Goal: Task Accomplishment & Management: Complete application form

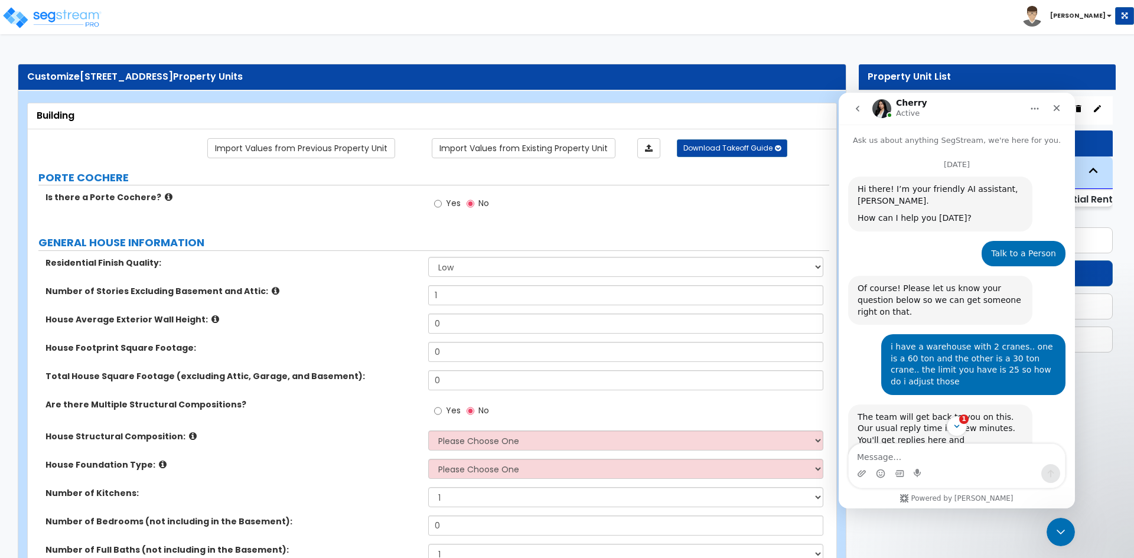
scroll to position [522, 0]
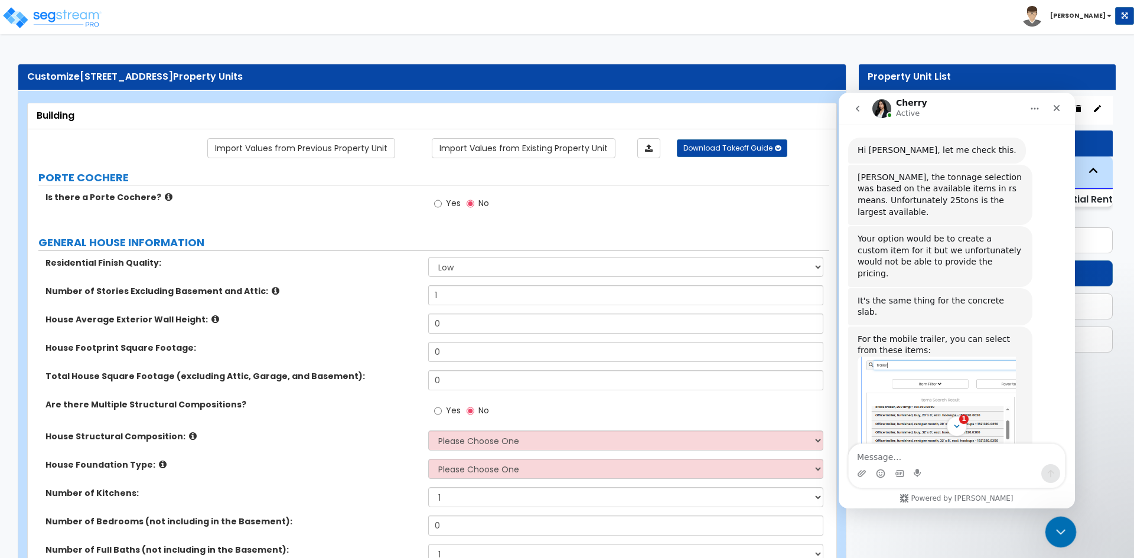
click at [1052, 523] on icon "Close Intercom Messenger" at bounding box center [1059, 530] width 14 height 14
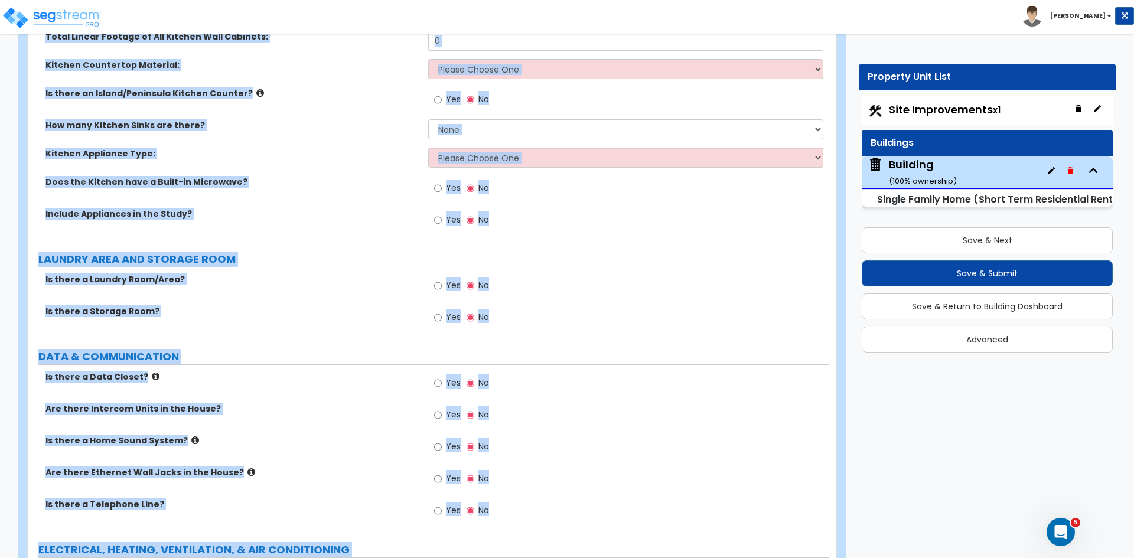
scroll to position [2681, 0]
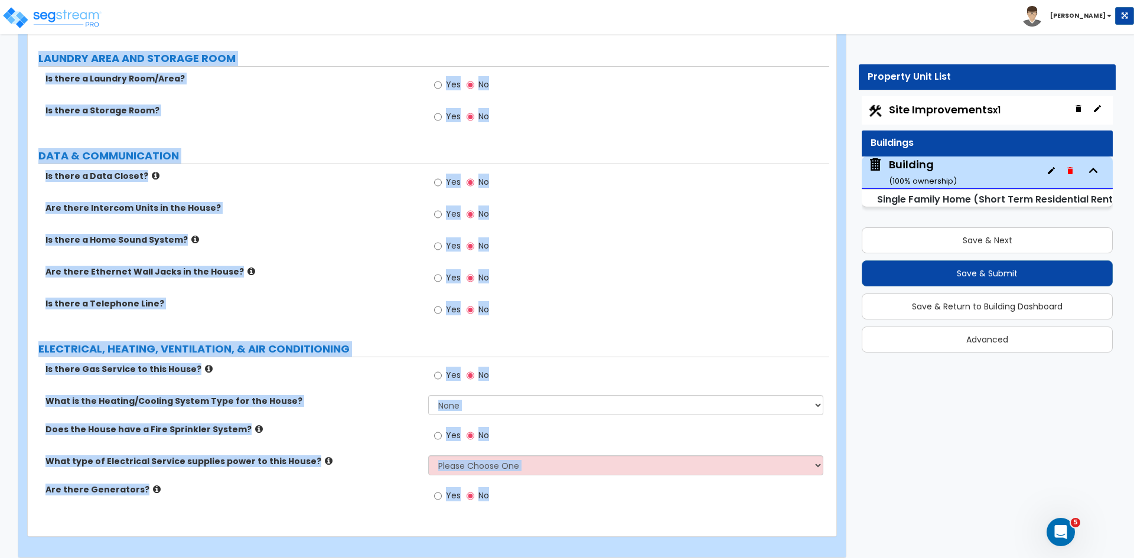
drag, startPoint x: 38, startPoint y: 114, endPoint x: 825, endPoint y: 586, distance: 918.1
copy div "Building Import Values from Previous Property Unit Import Values from Existing …"
click at [326, 266] on label "Are there Ethernet Wall Jacks in the House?" at bounding box center [232, 272] width 374 height 12
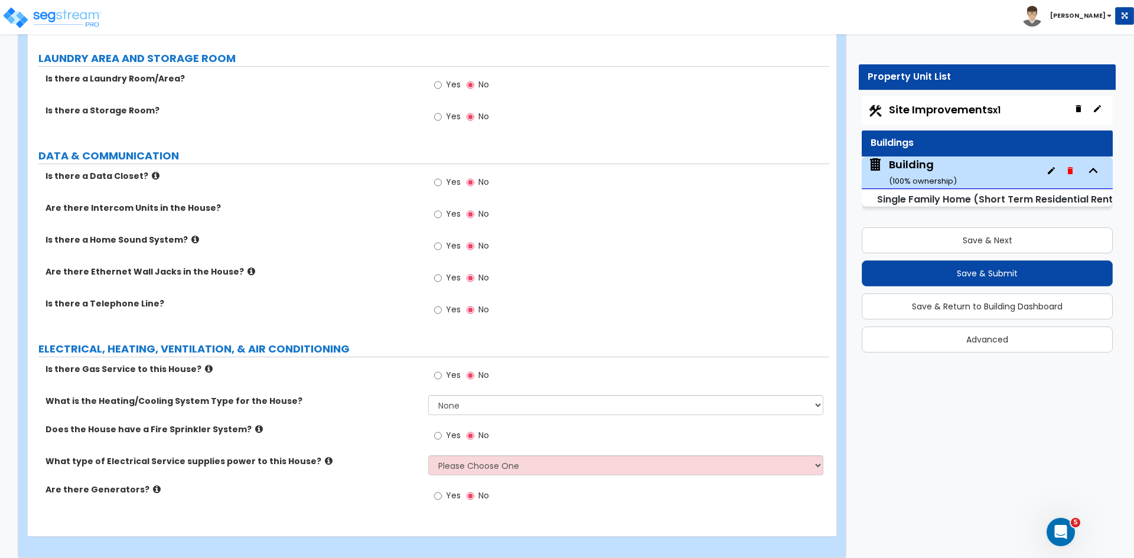
click at [326, 266] on label "Are there Ethernet Wall Jacks in the House?" at bounding box center [232, 272] width 374 height 12
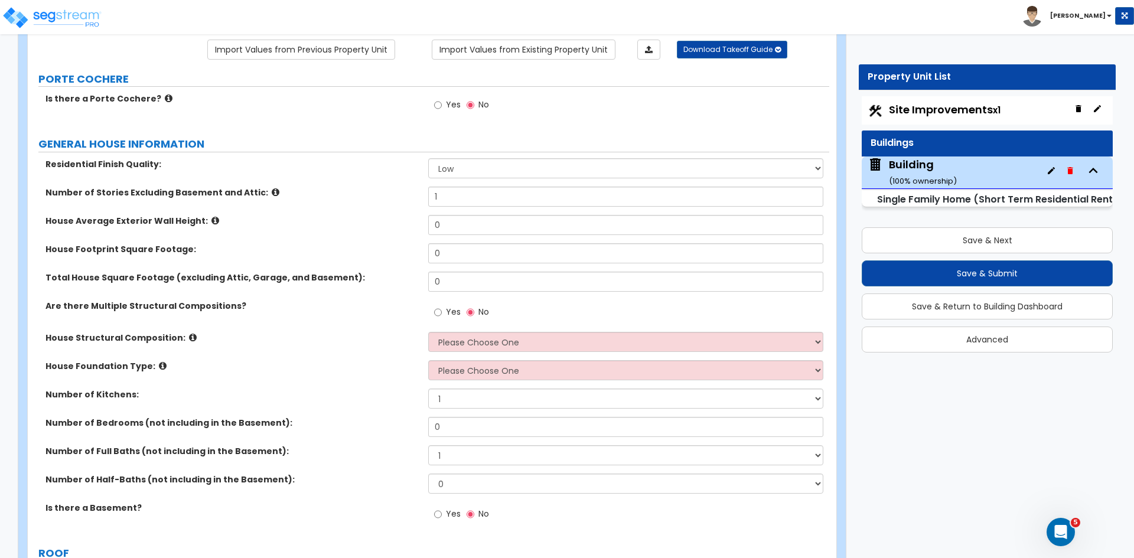
scroll to position [0, 0]
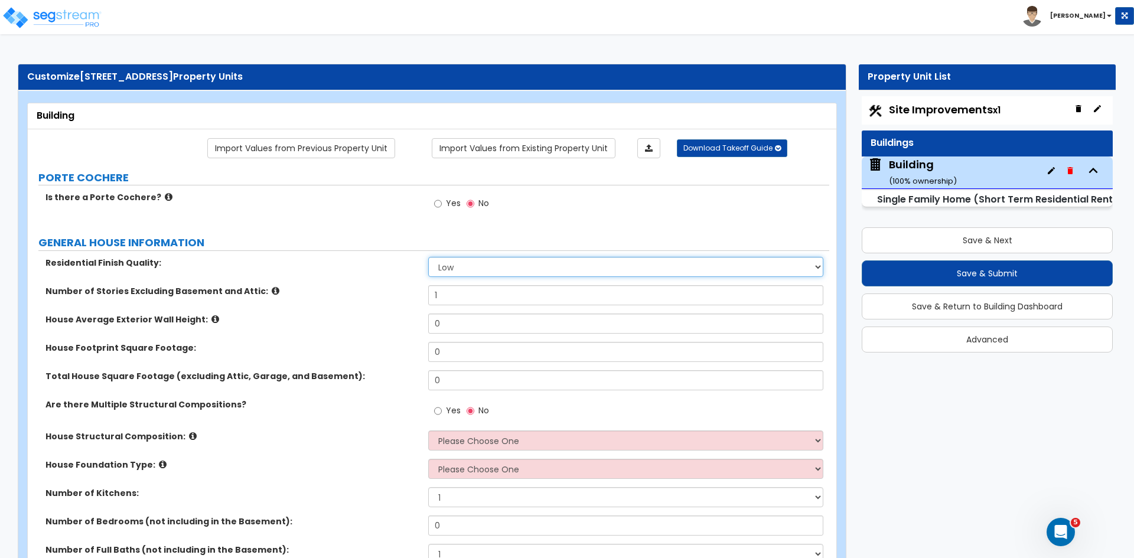
click at [481, 270] on select "Low Average High" at bounding box center [625, 267] width 394 height 20
select select "2"
click at [428, 257] on select "Low Average High" at bounding box center [625, 267] width 394 height 20
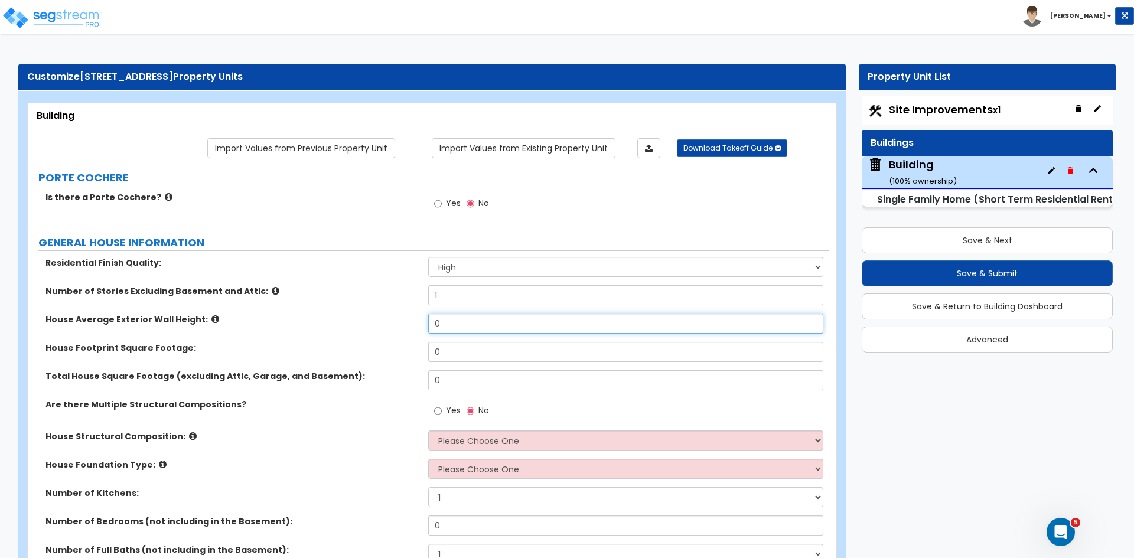
click at [458, 323] on input "0" at bounding box center [625, 324] width 394 height 20
type input "10"
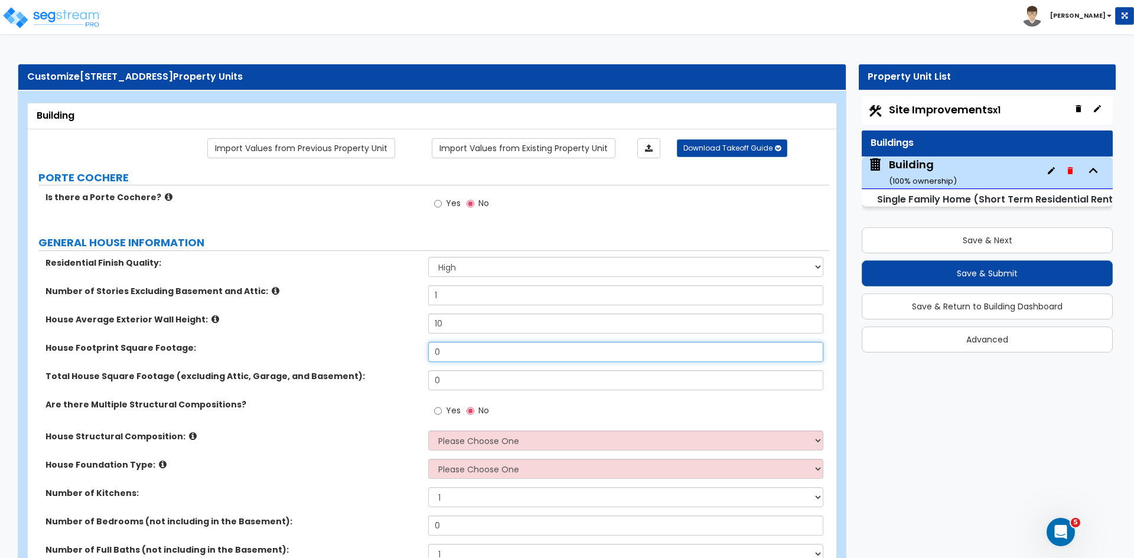
click at [457, 354] on input "0" at bounding box center [625, 352] width 394 height 20
type input "3,200"
click at [468, 381] on input "0" at bounding box center [625, 380] width 394 height 20
type input "3,200"
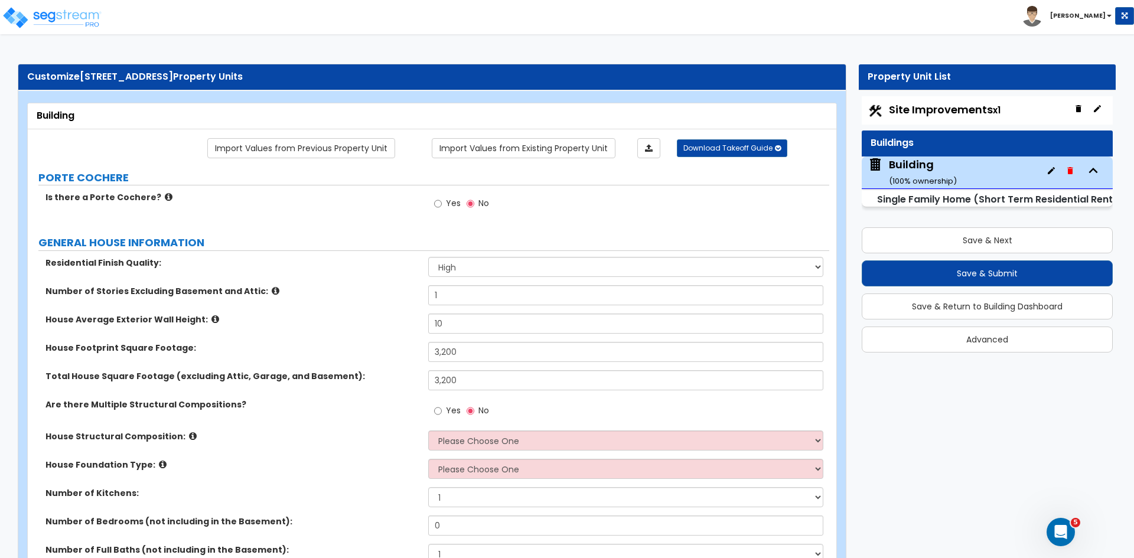
click at [365, 390] on div "Total House Square Footage (excluding Attic, Garage, and Basement): 3,200" at bounding box center [428, 384] width 801 height 28
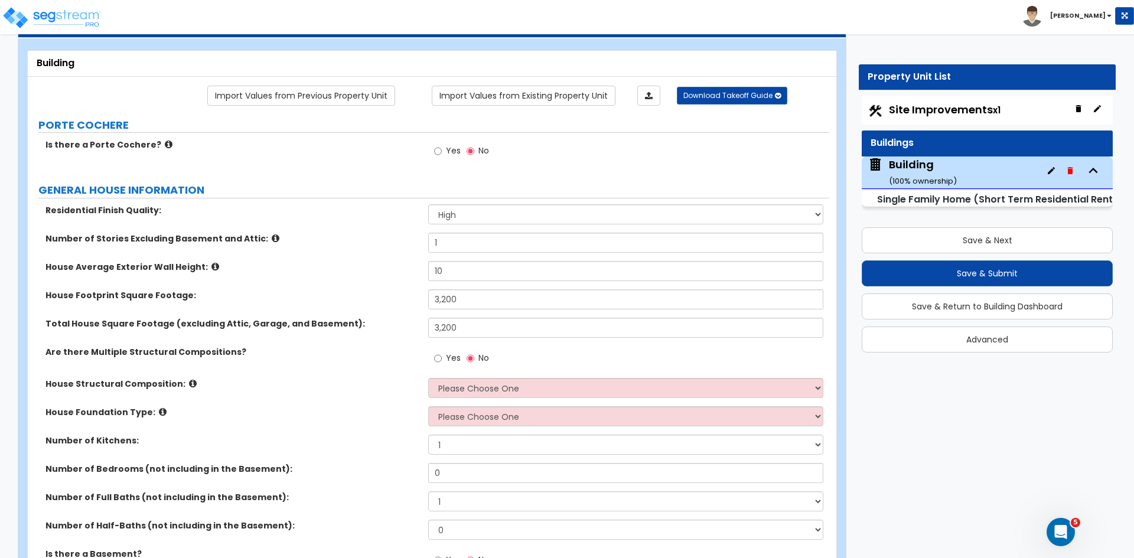
scroll to position [54, 0]
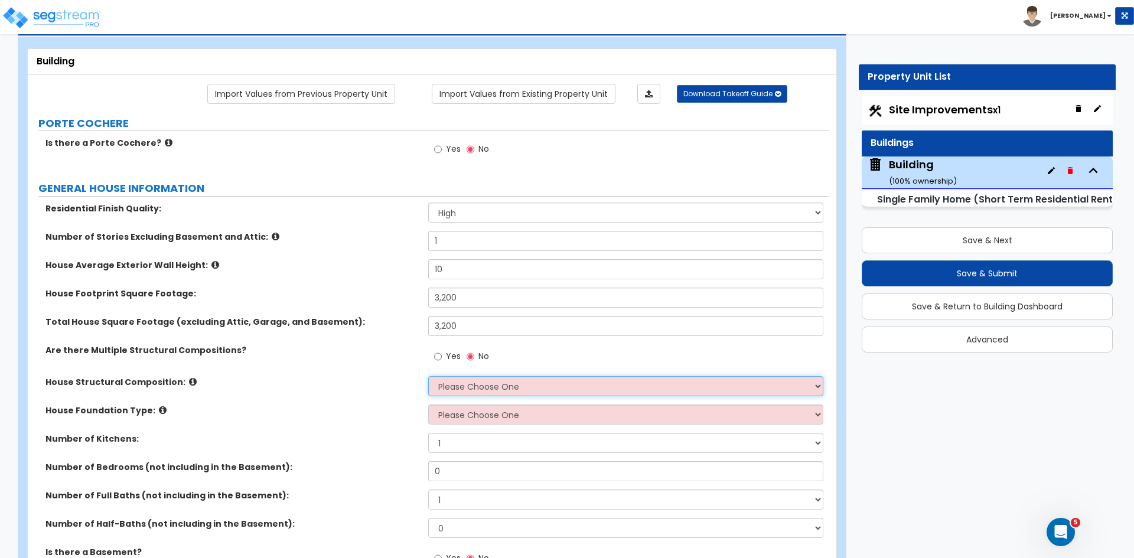
click at [512, 383] on select "Please Choose One Reinforced Concrete Structural Steel Brick Masonry CMU Masonr…" at bounding box center [625, 386] width 394 height 20
select select "7"
click at [428, 376] on select "Please Choose One Reinforced Concrete Structural Steel Brick Masonry CMU Masonr…" at bounding box center [625, 386] width 394 height 20
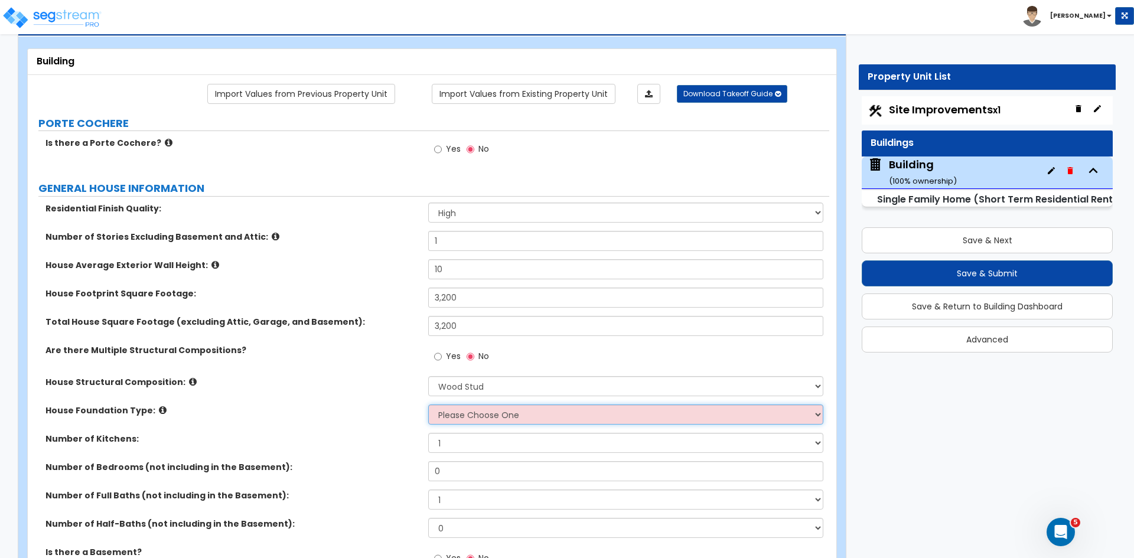
click at [486, 417] on select "Please Choose One Crawl Space Pier-Elevated First floor Slab on Grade" at bounding box center [625, 414] width 394 height 20
select select "3"
click at [428, 404] on select "Please Choose One Crawl Space Pier-Elevated First floor Slab on Grade" at bounding box center [625, 414] width 394 height 20
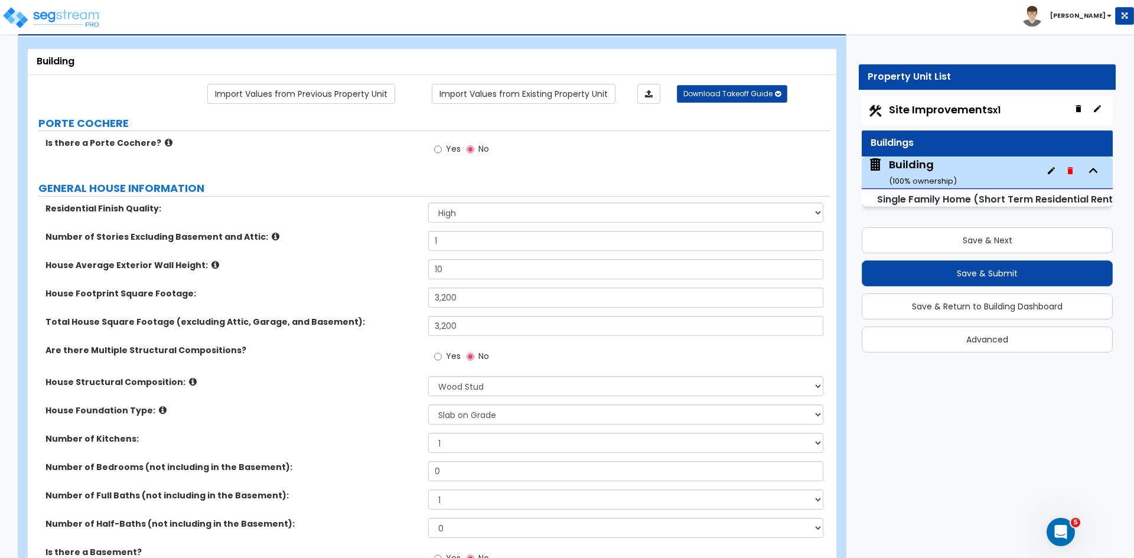
click at [360, 430] on div "House Foundation Type: Please Choose One Crawl Space Pier-Elevated First floor …" at bounding box center [428, 418] width 801 height 28
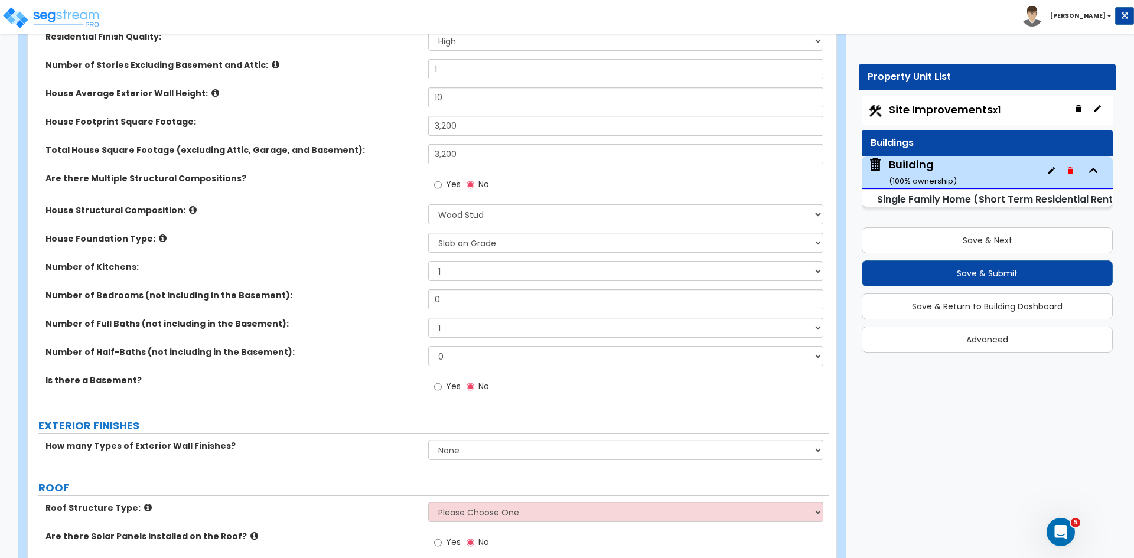
scroll to position [227, 0]
click at [477, 299] on input "0" at bounding box center [625, 299] width 394 height 20
type input "4"
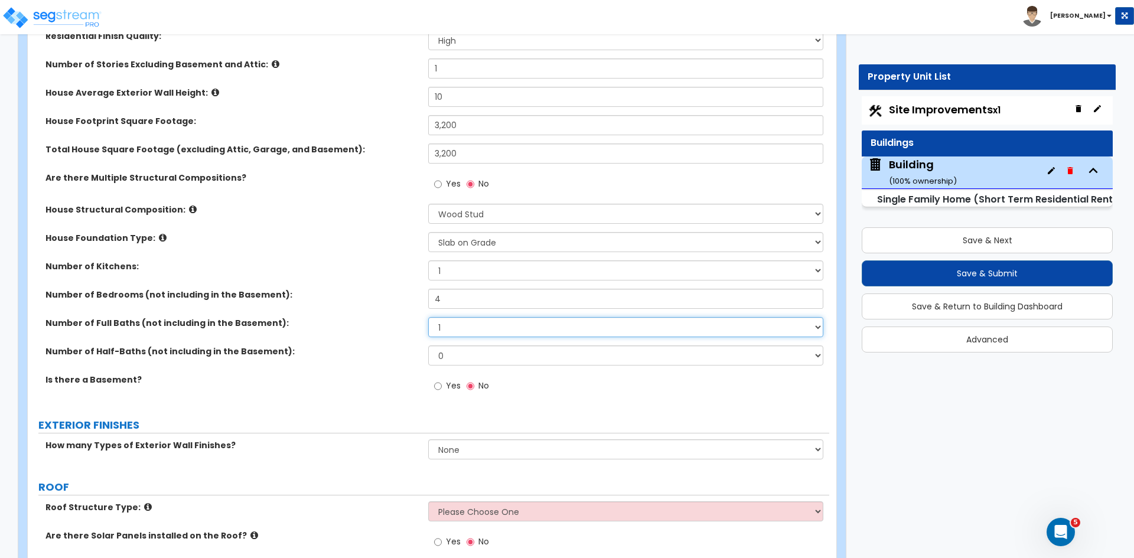
click at [456, 326] on select "1 2 3 4 5 6 7 8 9 10" at bounding box center [625, 327] width 394 height 20
select select "3"
click at [428, 317] on select "1 2 3 4 5 6 7 8 9 10" at bounding box center [625, 327] width 394 height 20
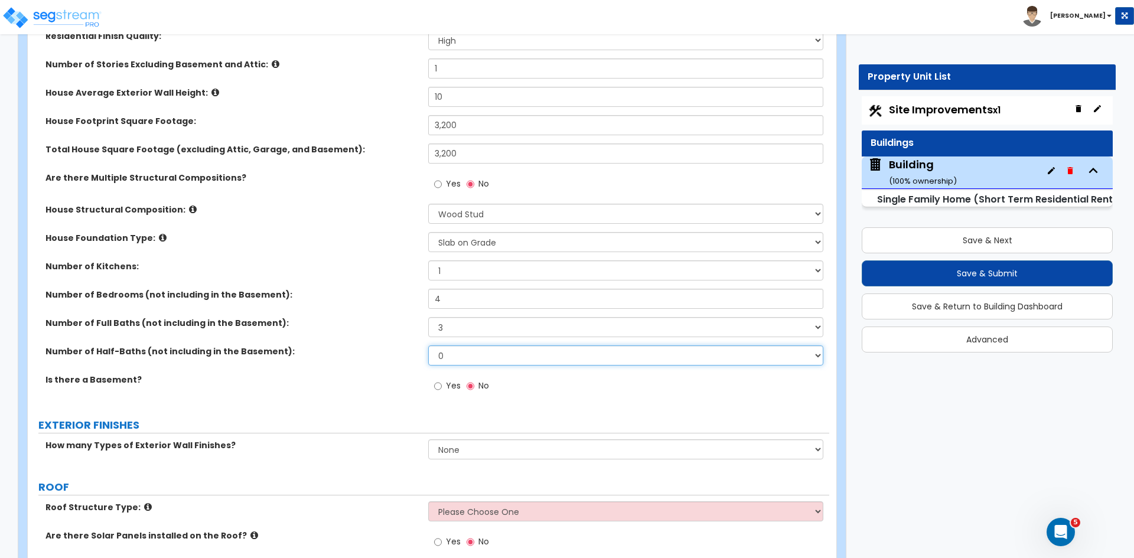
click at [453, 353] on select "0 1 2 3 4 5" at bounding box center [625, 355] width 394 height 20
select select "1"
click at [428, 345] on select "0 1 2 3 4 5" at bounding box center [625, 355] width 394 height 20
